Goal: Task Accomplishment & Management: Manage account settings

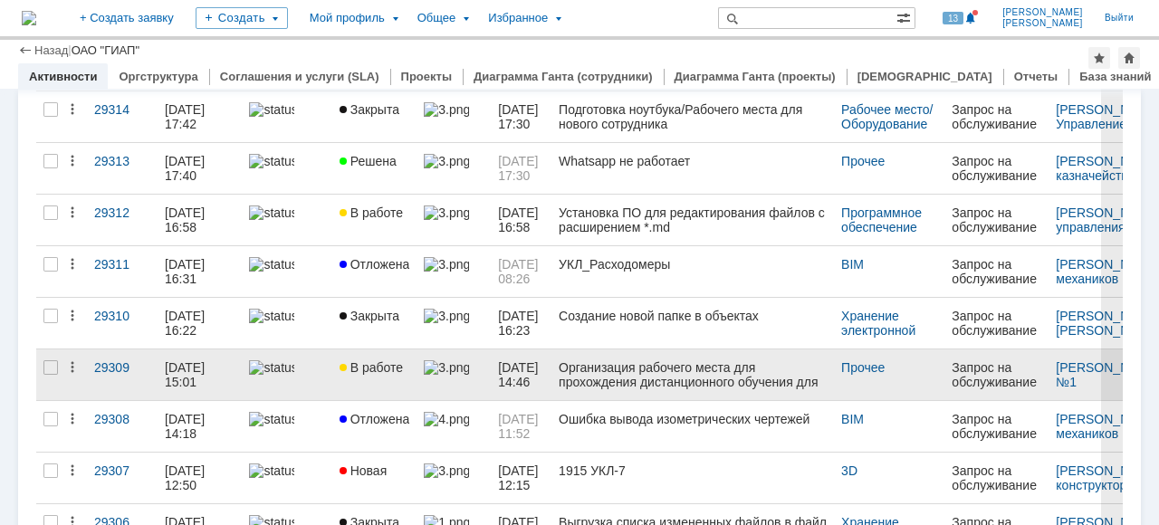
click at [608, 384] on div "Организация рабочего места для прохождения дистанционного обучения для сотрудни…" at bounding box center [692, 374] width 268 height 29
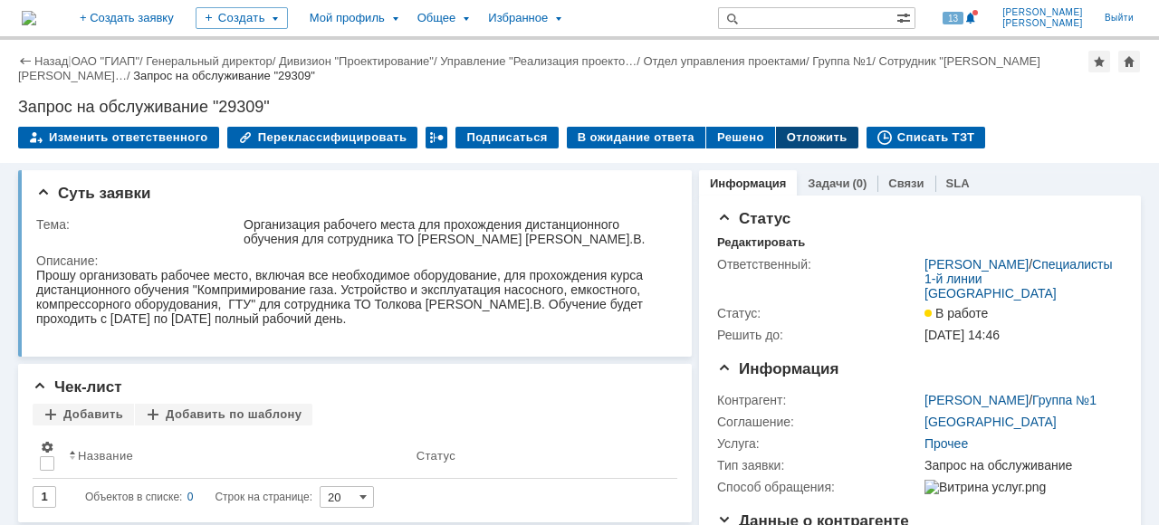
click at [795, 137] on div "Отложить" at bounding box center [817, 138] width 82 height 22
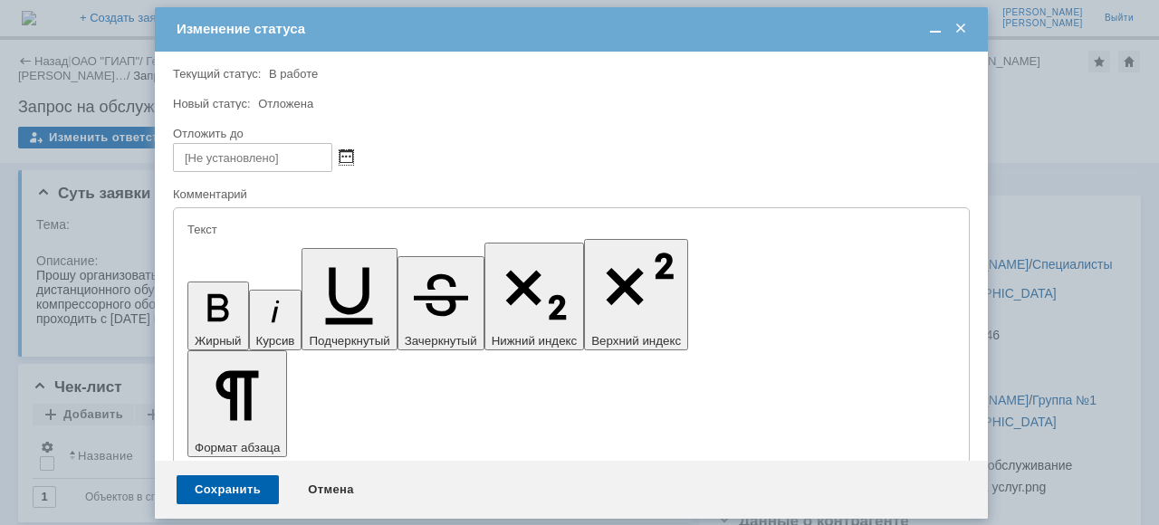
click at [349, 156] on span at bounding box center [346, 157] width 14 height 14
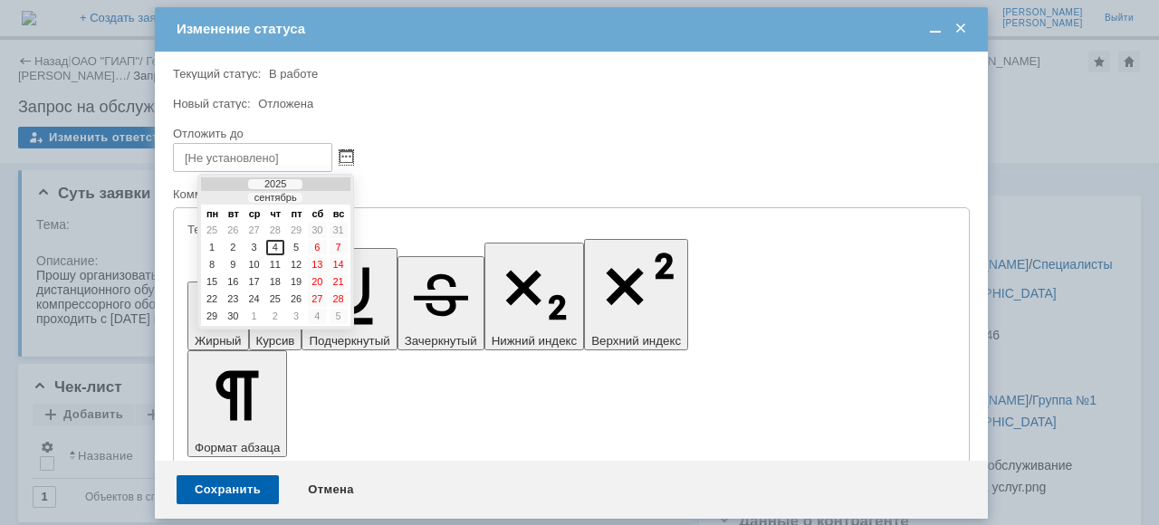
click at [300, 250] on div "5" at bounding box center [296, 247] width 18 height 15
type input "[DATE] 08:55"
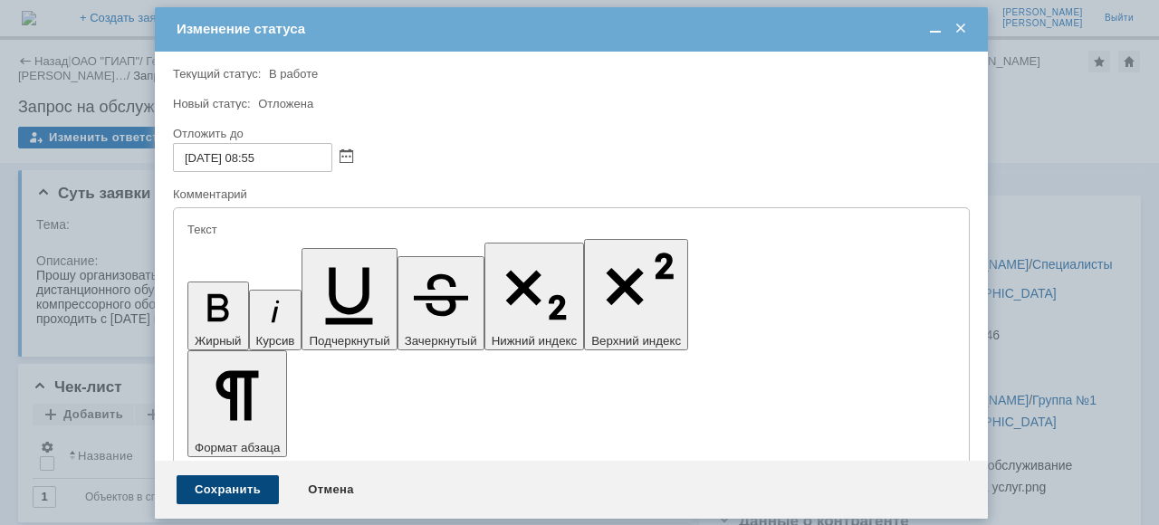
click at [232, 500] on div "Сохранить" at bounding box center [227, 489] width 102 height 29
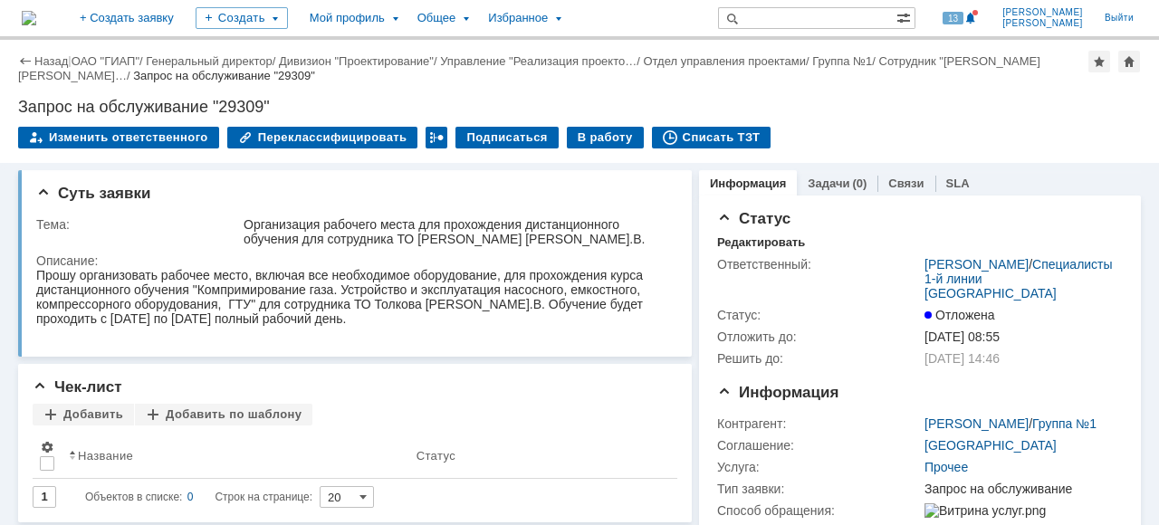
click at [98, 57] on link "ОАО "ГИАП"" at bounding box center [106, 61] width 68 height 14
